Goal: Transaction & Acquisition: Book appointment/travel/reservation

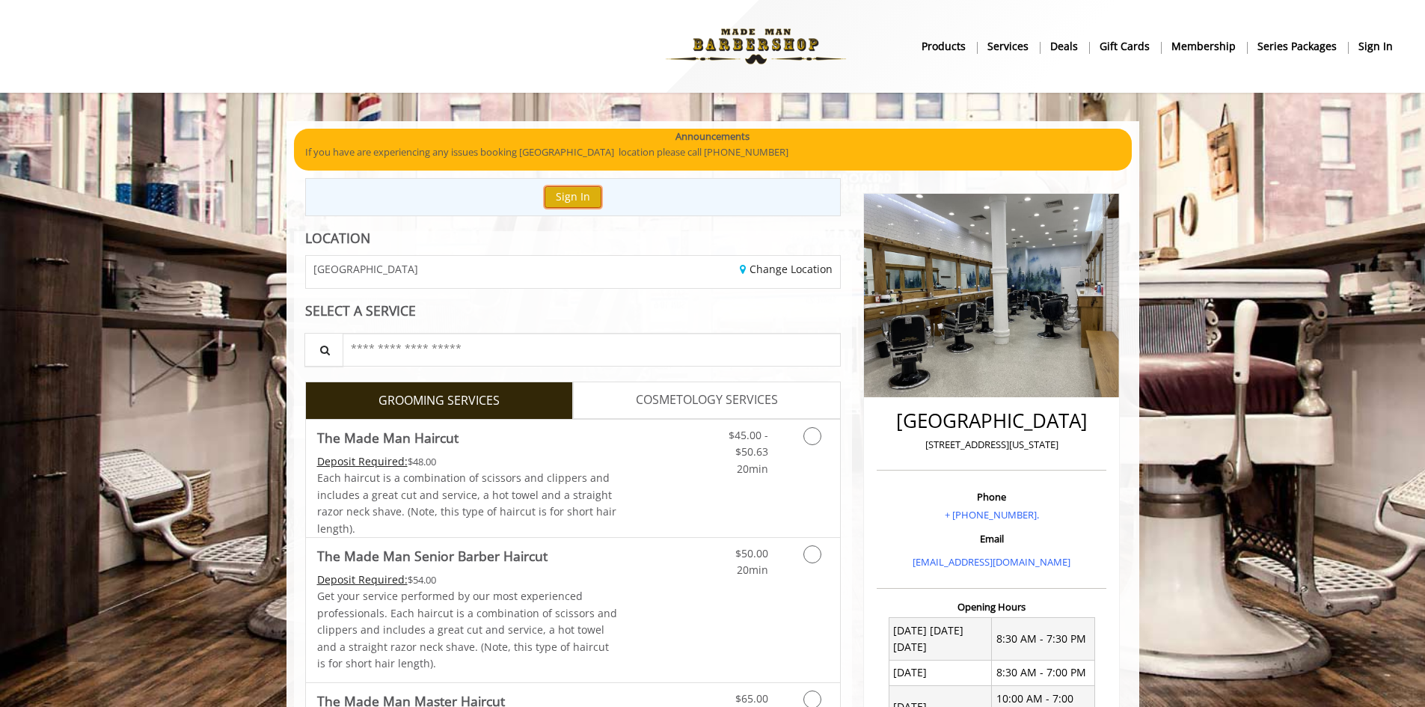
click at [560, 186] on button "Sign In" at bounding box center [572, 197] width 57 height 22
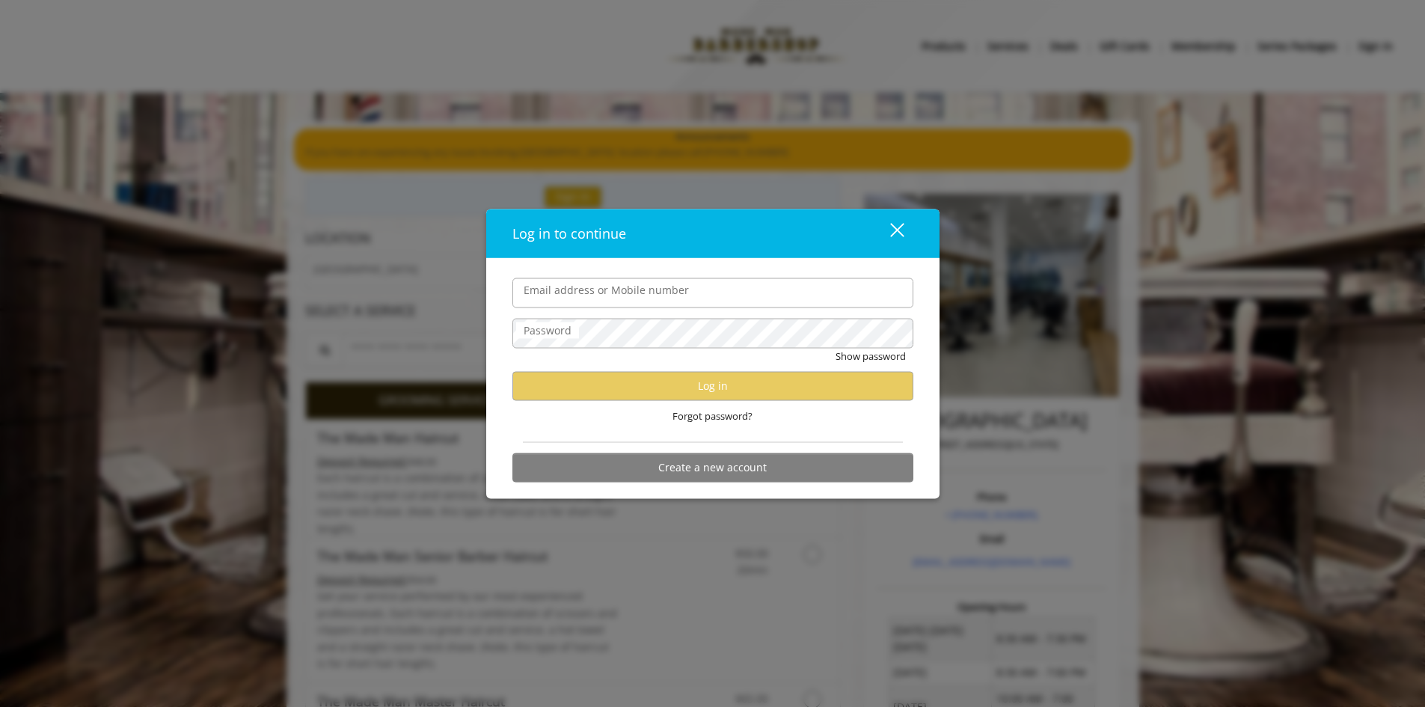
type input "**********"
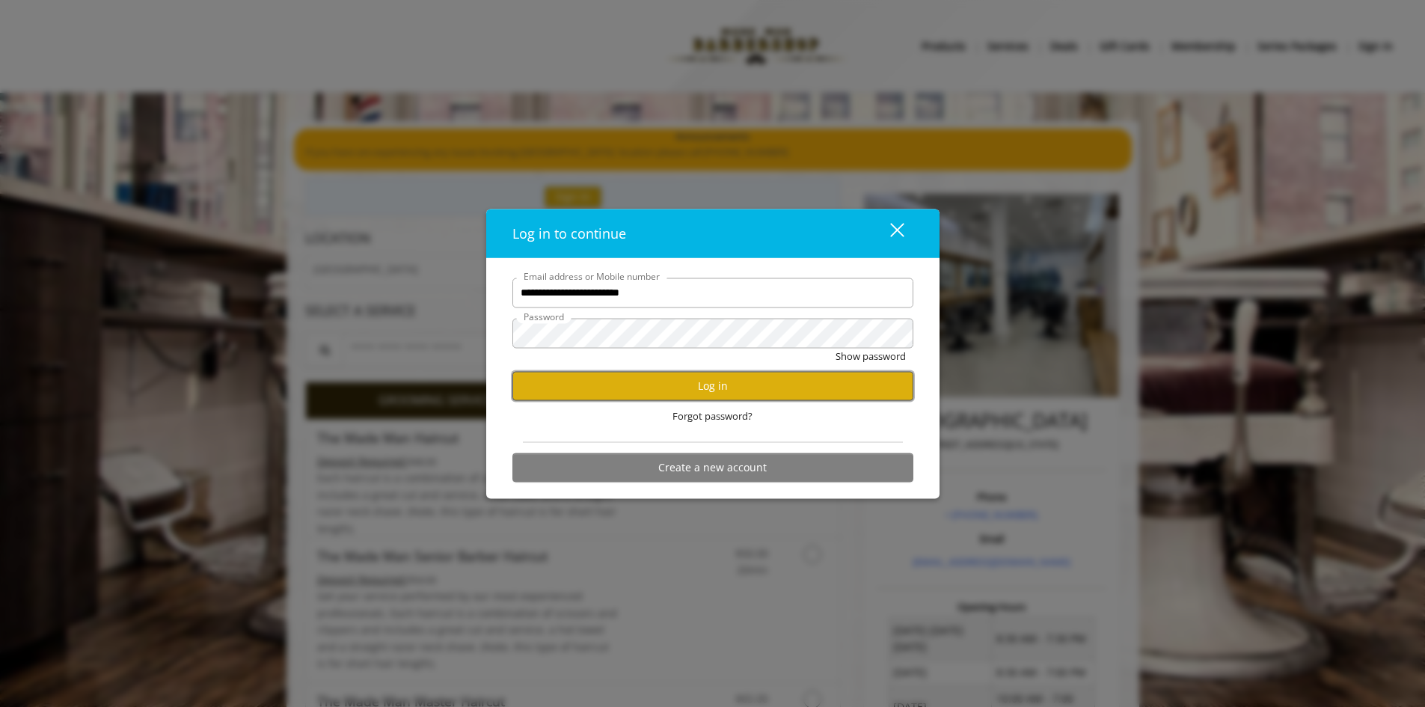
click at [664, 390] on button "Log in" at bounding box center [712, 385] width 401 height 29
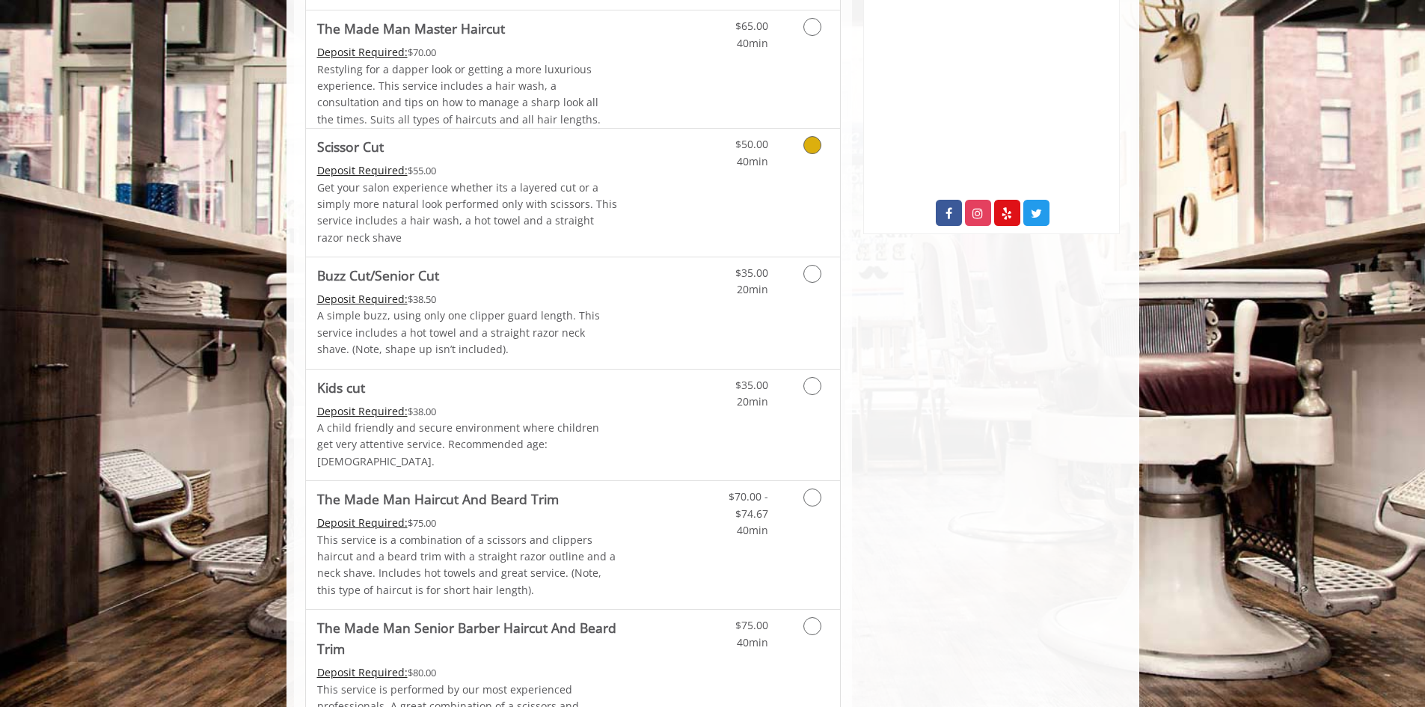
scroll to position [823, 0]
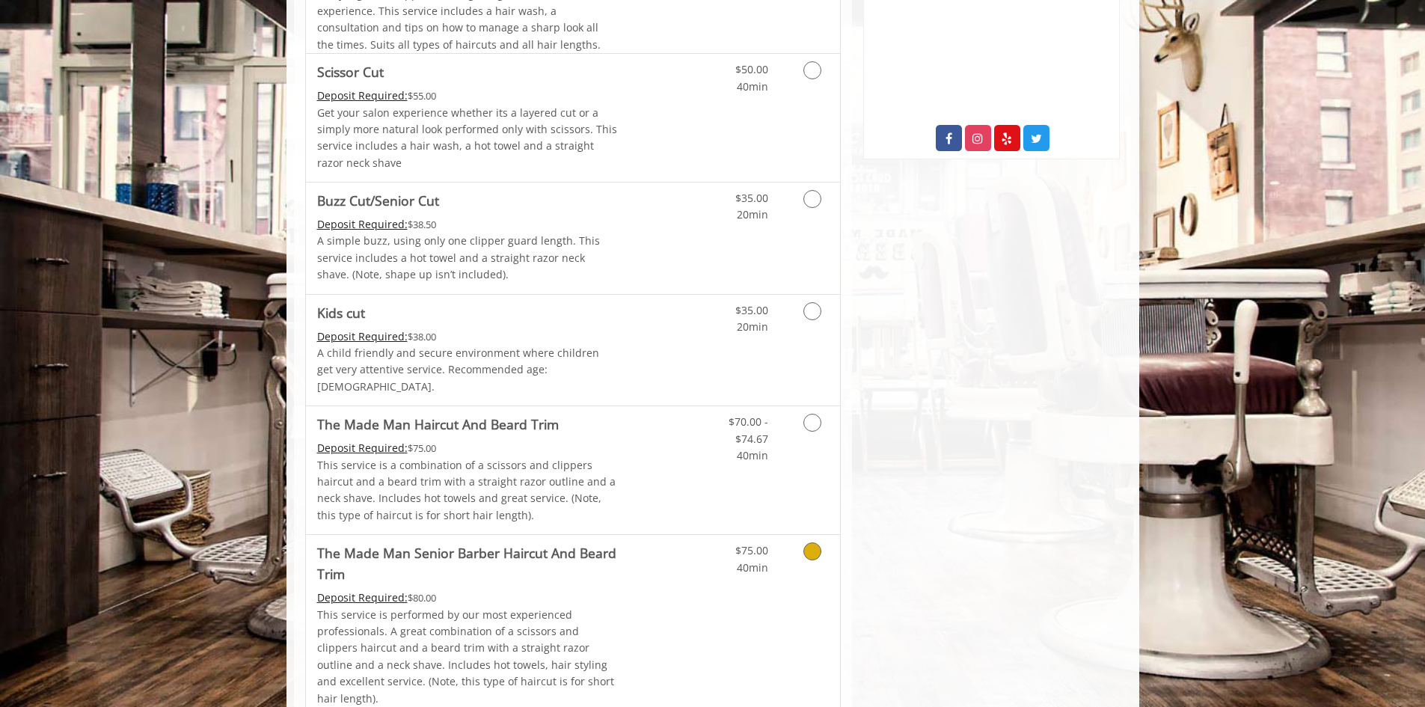
drag, startPoint x: 662, startPoint y: 569, endPoint x: 666, endPoint y: 559, distance: 10.4
click at [662, 569] on link "Discounted Price" at bounding box center [661, 626] width 89 height 182
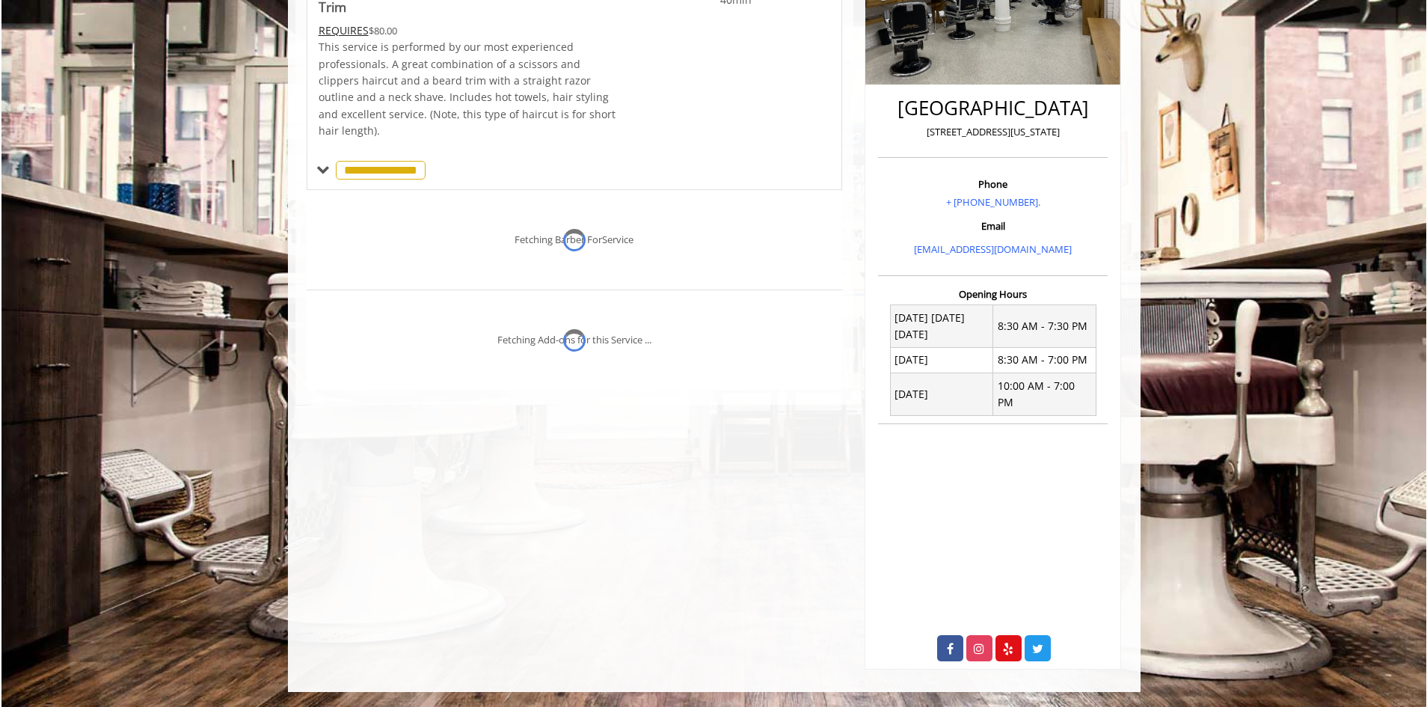
scroll to position [296, 0]
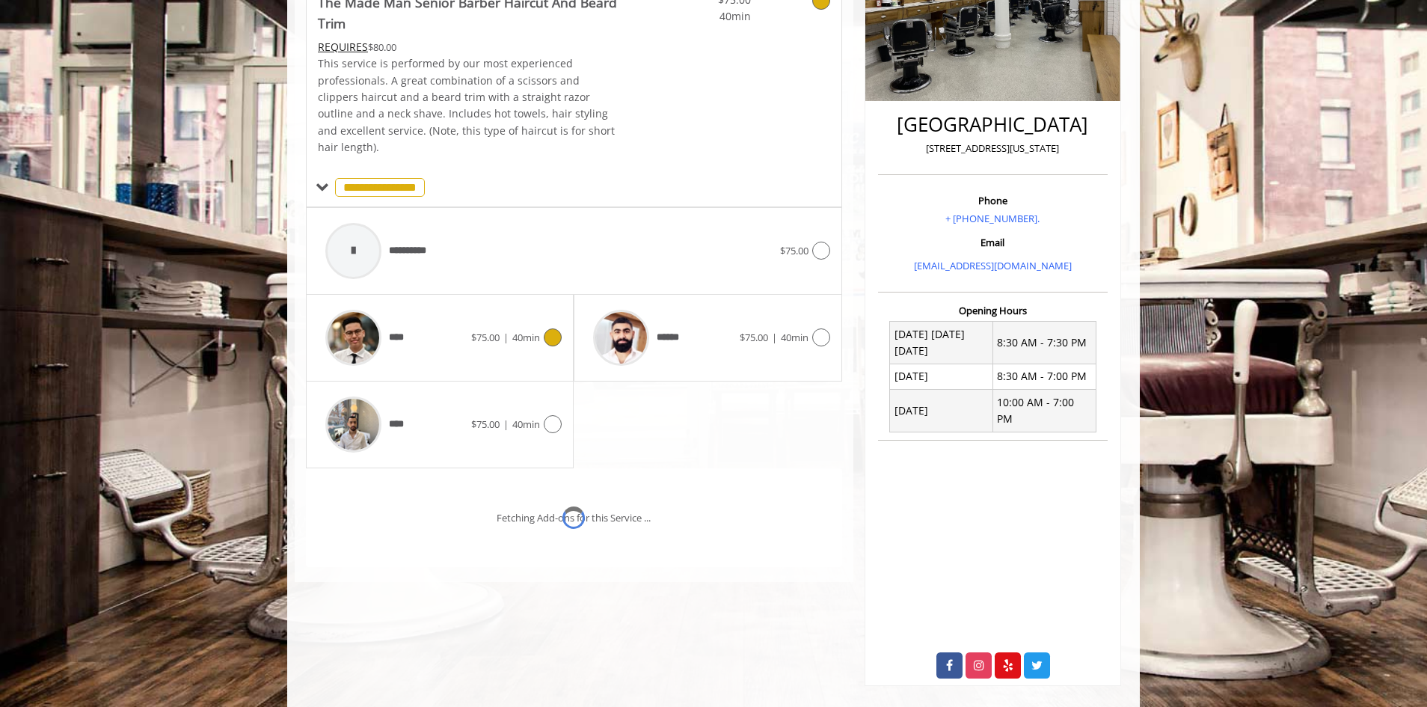
click at [461, 326] on div "****" at bounding box center [394, 337] width 153 height 71
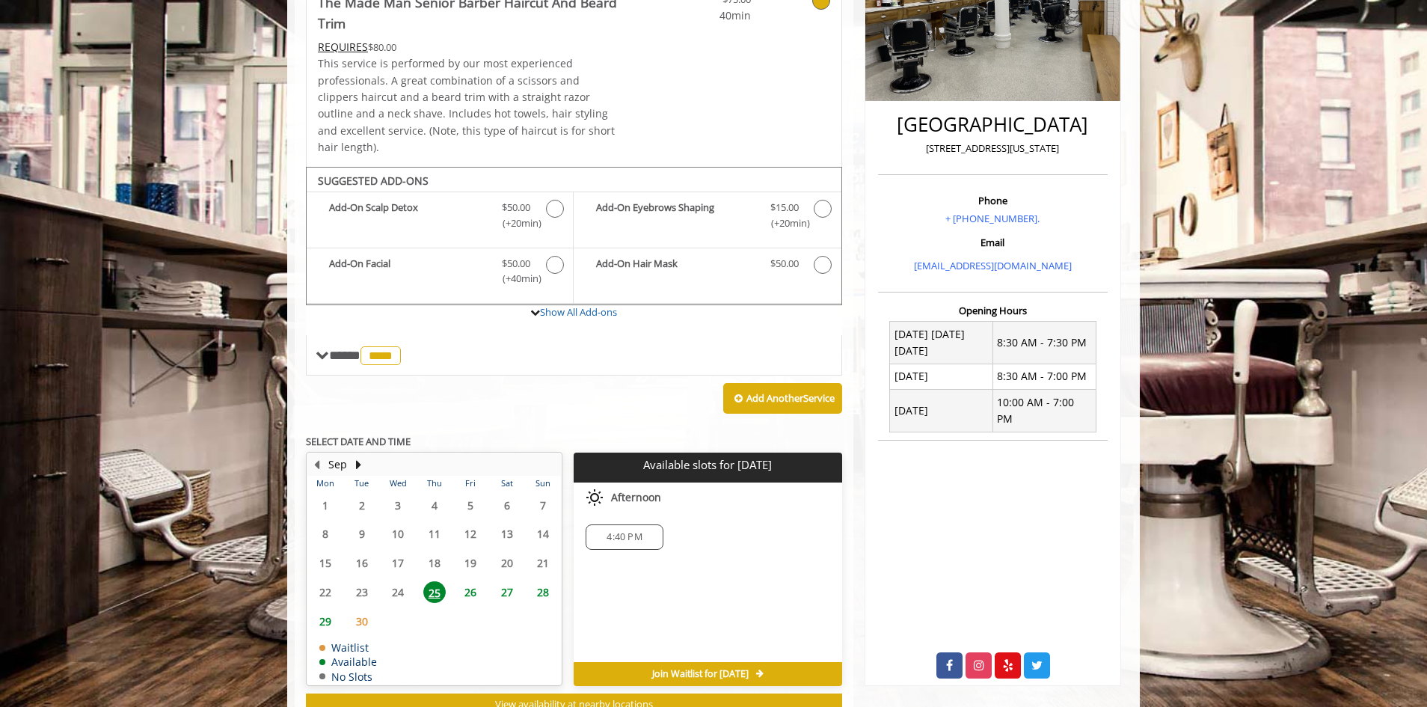
click at [470, 577] on table "Mon Tue Wed Thu Fri Sat Sun 1 2 3 4 5 6 7 8 9 10 11 12 13 14 15 16 17 18 19 20 …" at bounding box center [434, 580] width 254 height 209
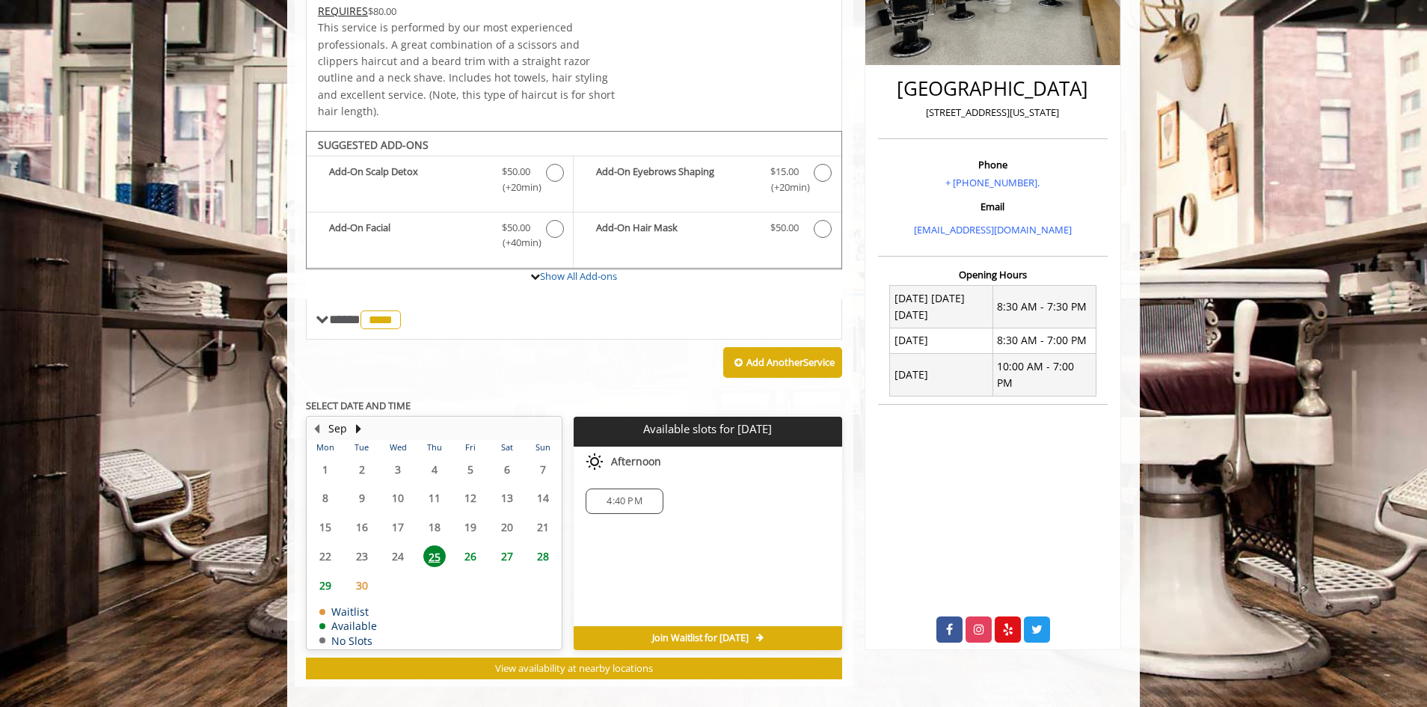
click at [467, 545] on span "26" at bounding box center [470, 556] width 22 height 22
click at [625, 495] on span "12:20 PM" at bounding box center [624, 501] width 41 height 12
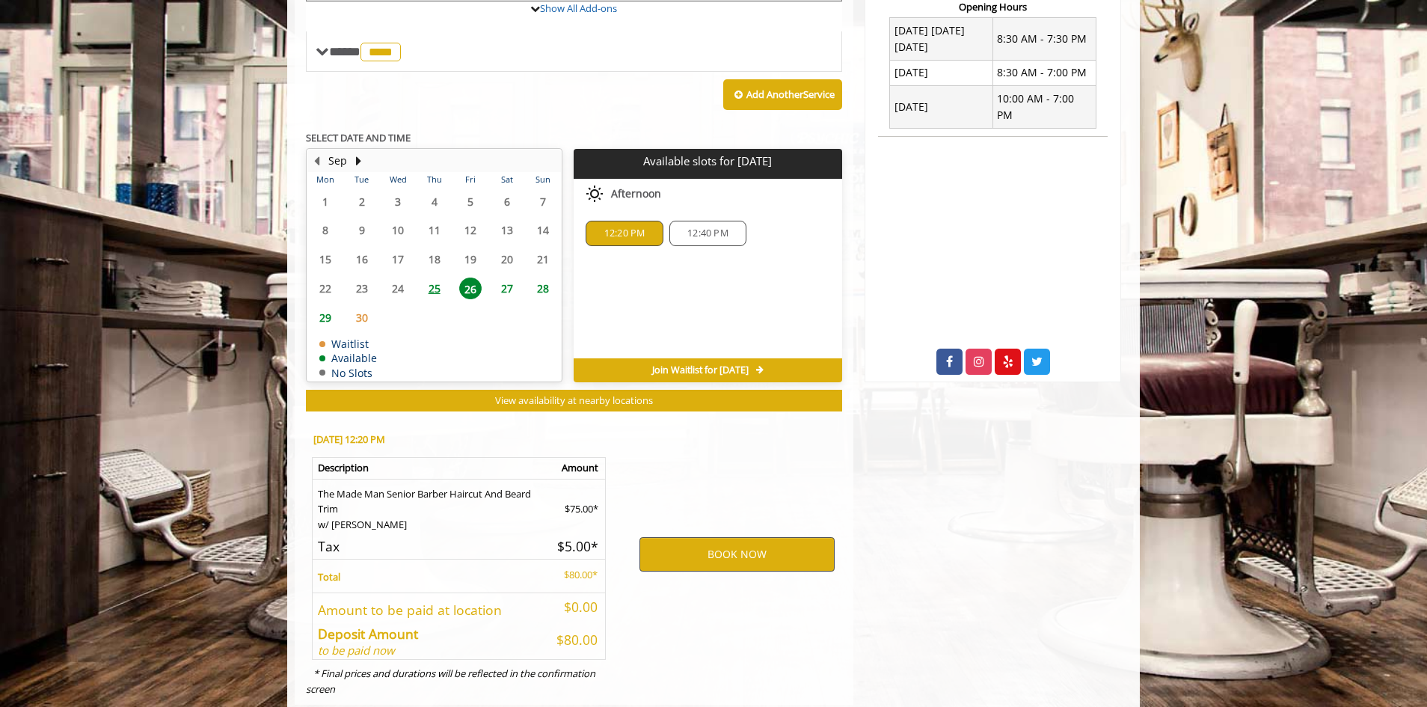
scroll to position [618, 0]
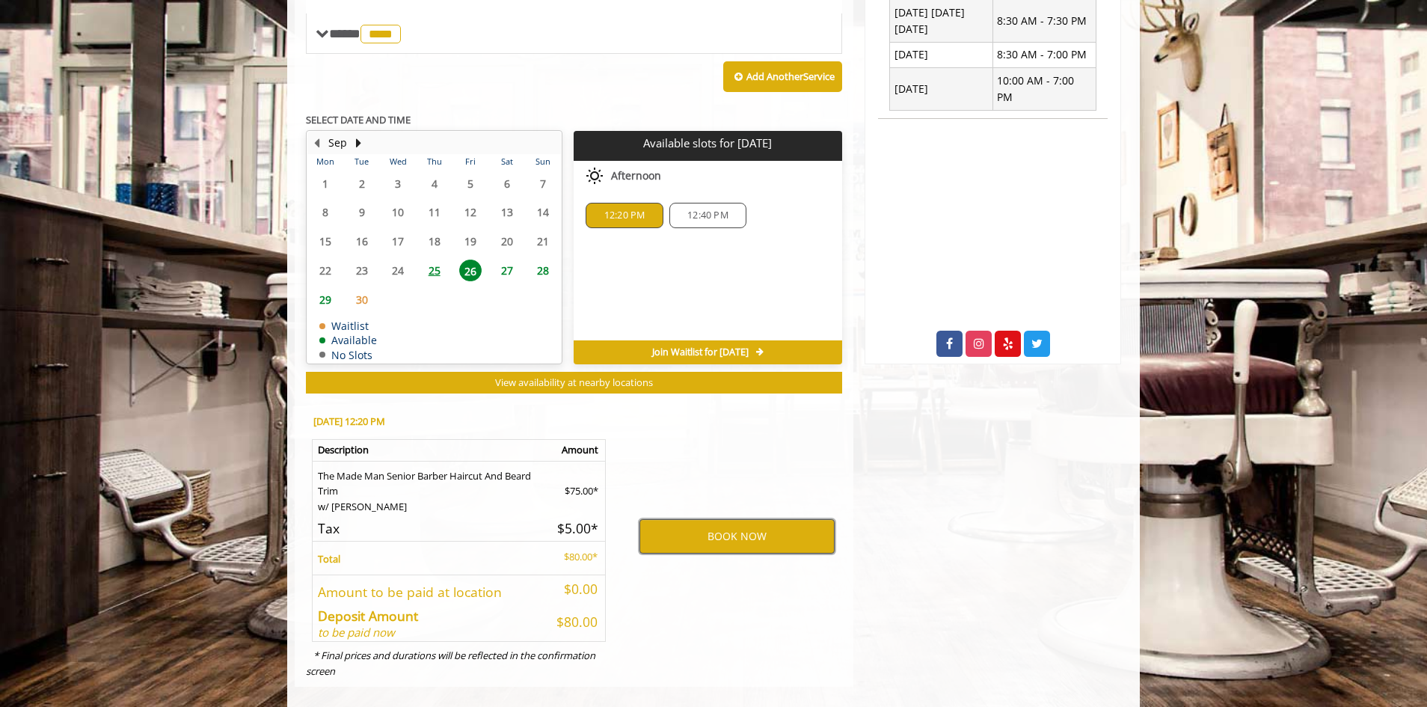
click at [674, 520] on button "BOOK NOW" at bounding box center [736, 536] width 195 height 34
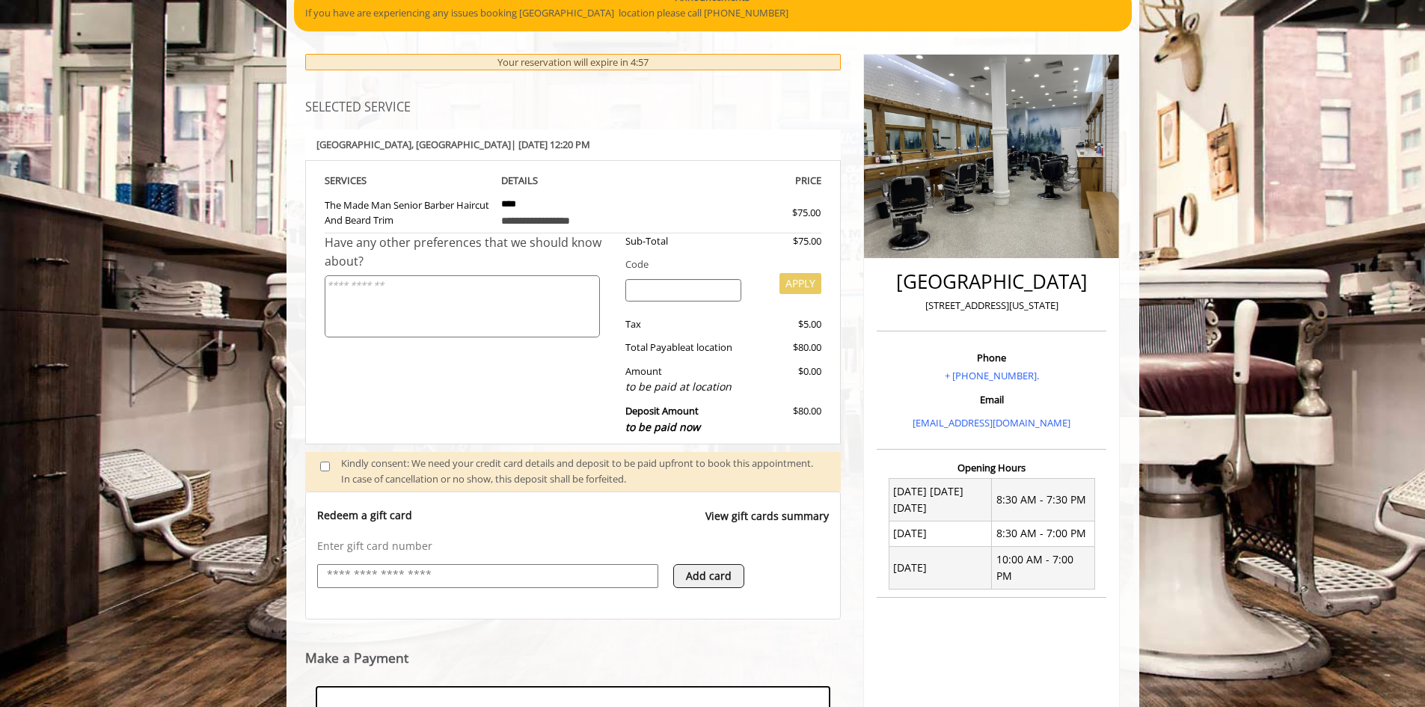
scroll to position [368, 0]
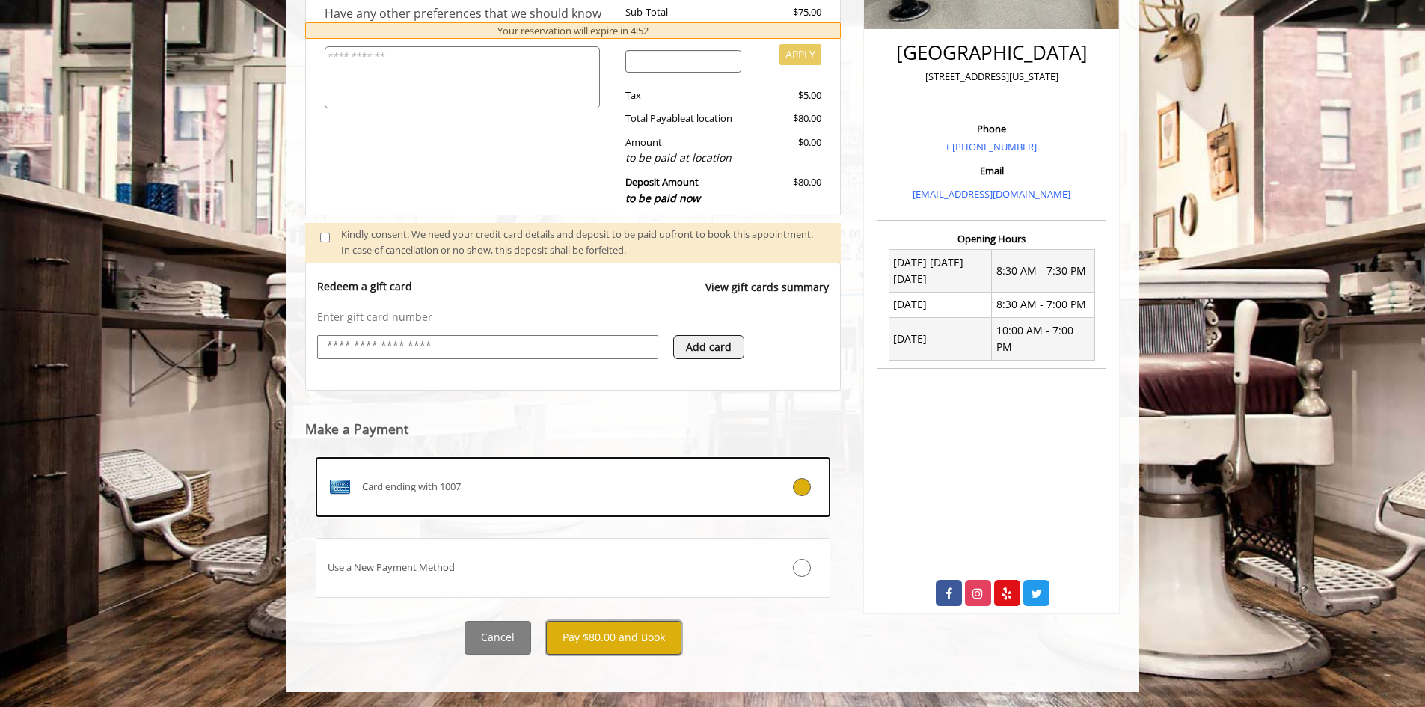
click at [647, 645] on button "Pay $80.00 and Book" at bounding box center [613, 638] width 135 height 34
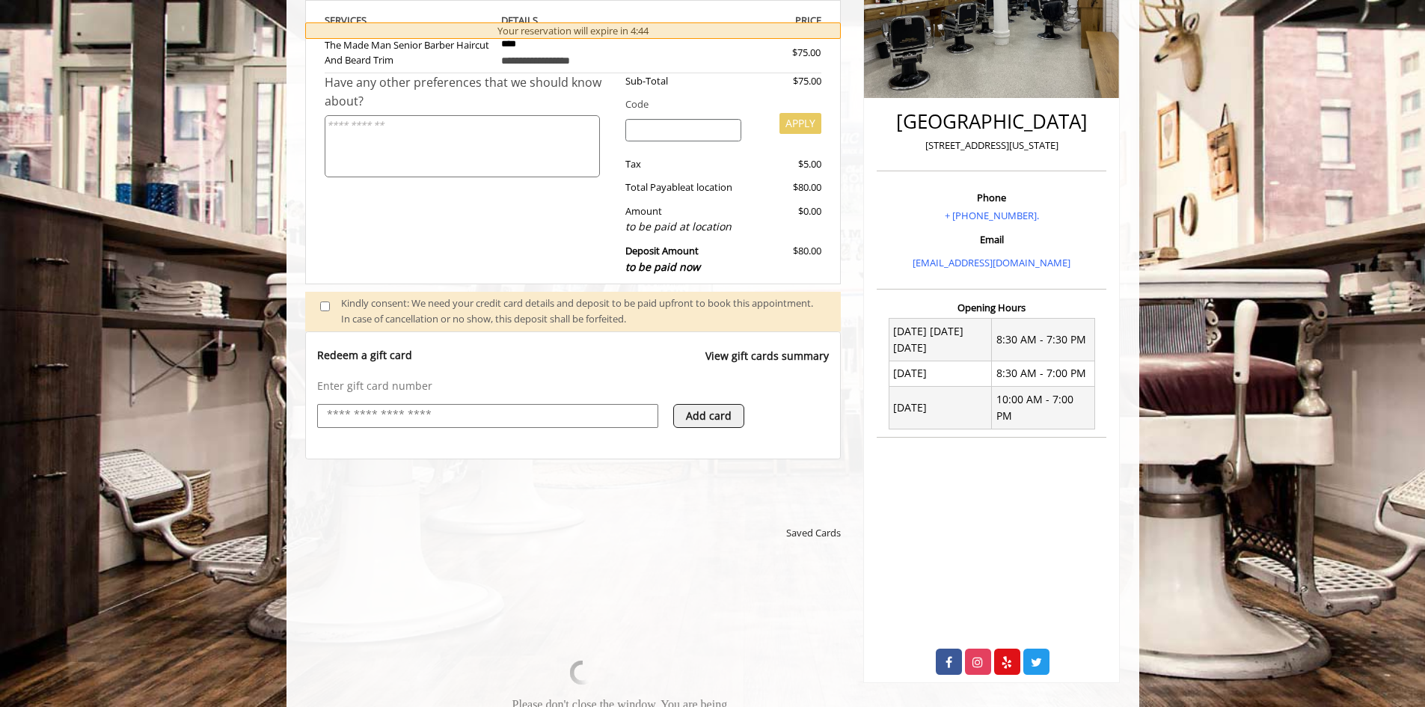
scroll to position [374, 0]
